Goal: Information Seeking & Learning: Learn about a topic

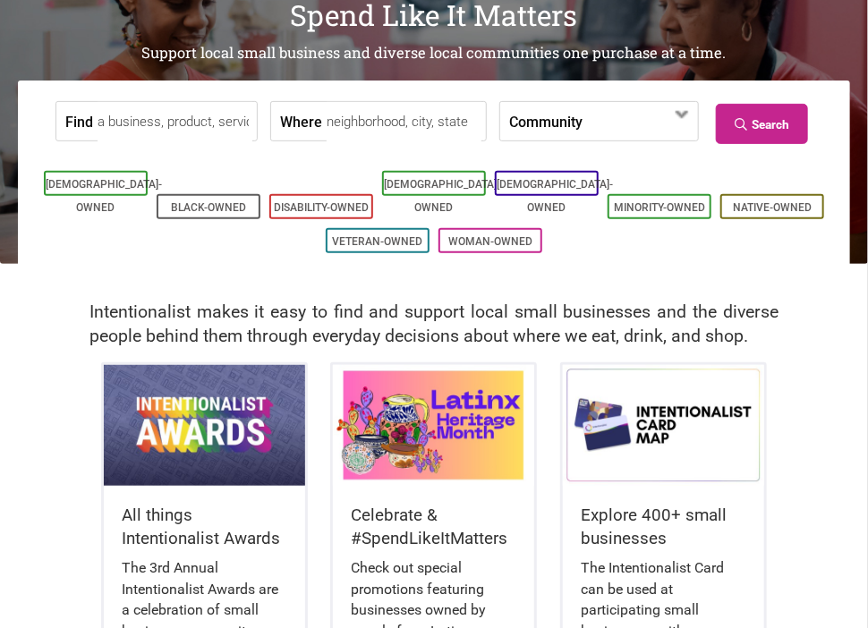
scroll to position [377, 0]
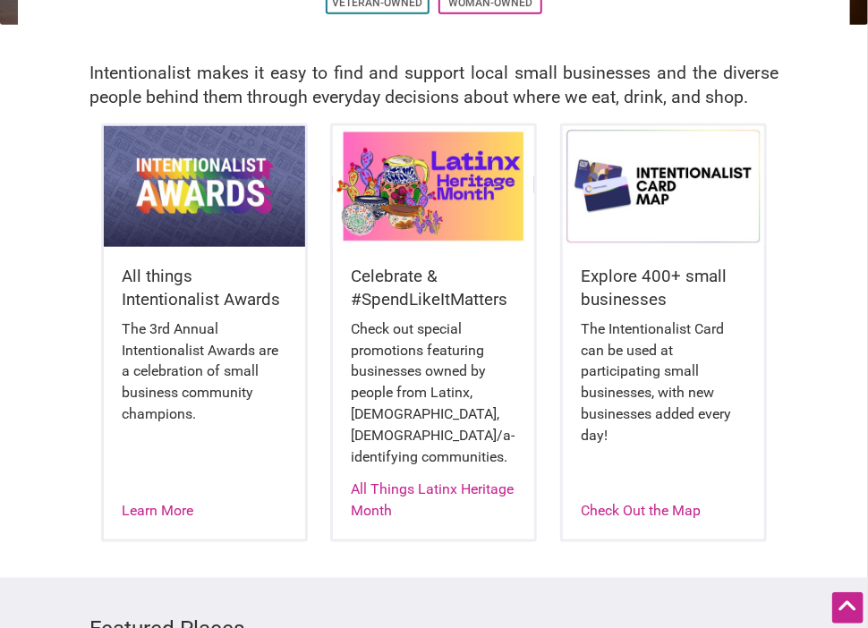
click at [443, 206] on img at bounding box center [433, 186] width 201 height 121
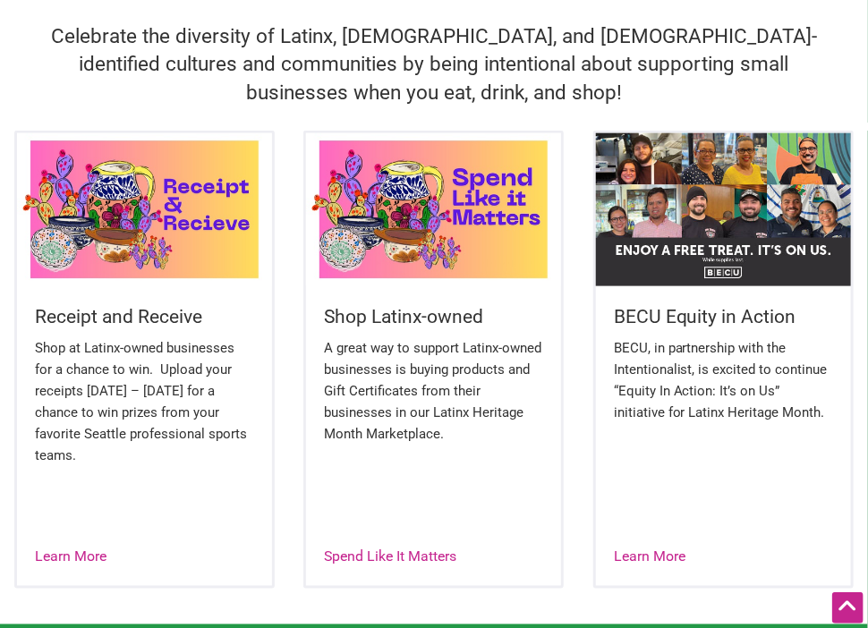
scroll to position [660, 0]
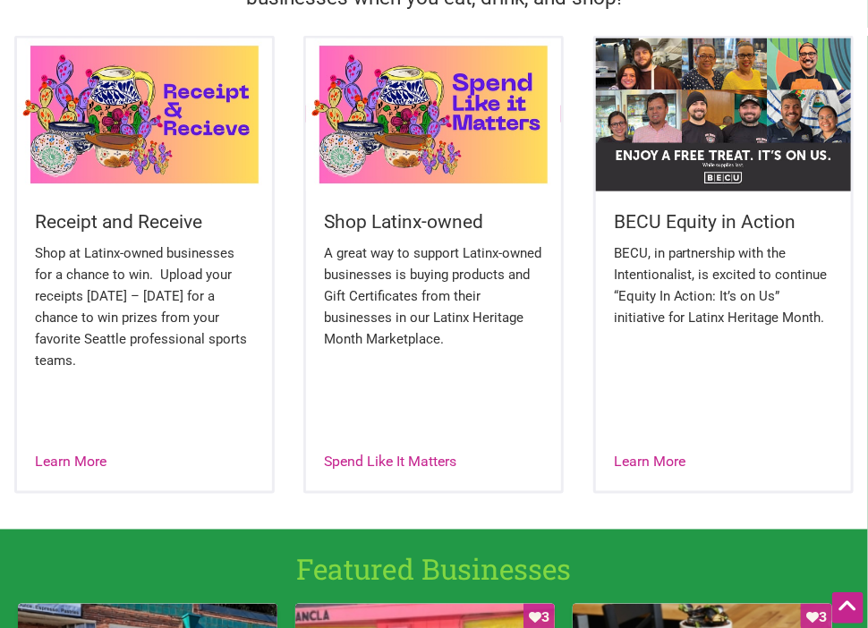
click at [454, 182] on img at bounding box center [433, 114] width 255 height 153
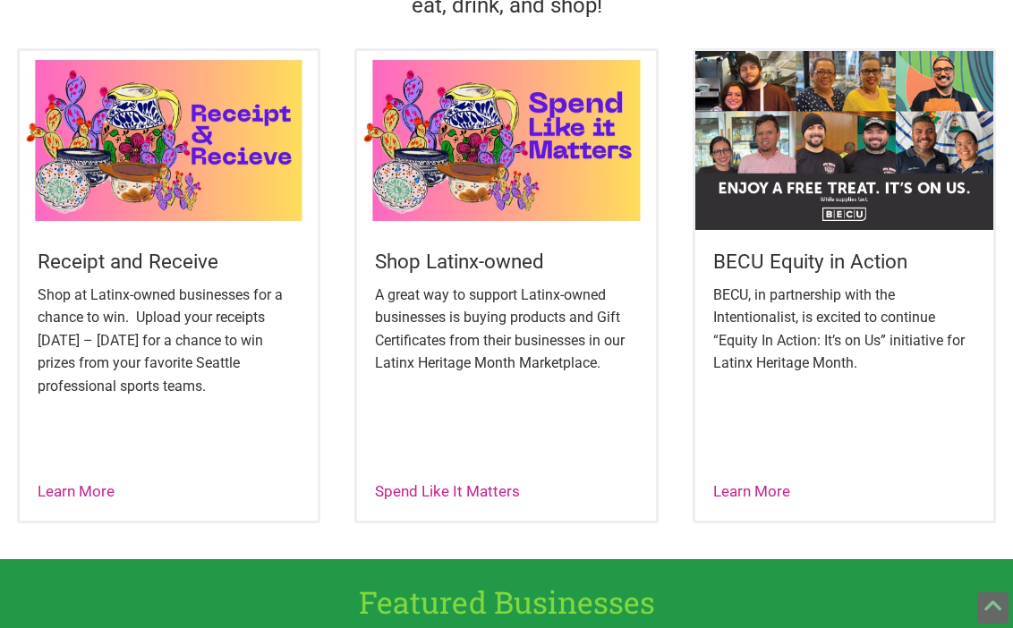
scroll to position [660, 0]
